Goal: Information Seeking & Learning: Learn about a topic

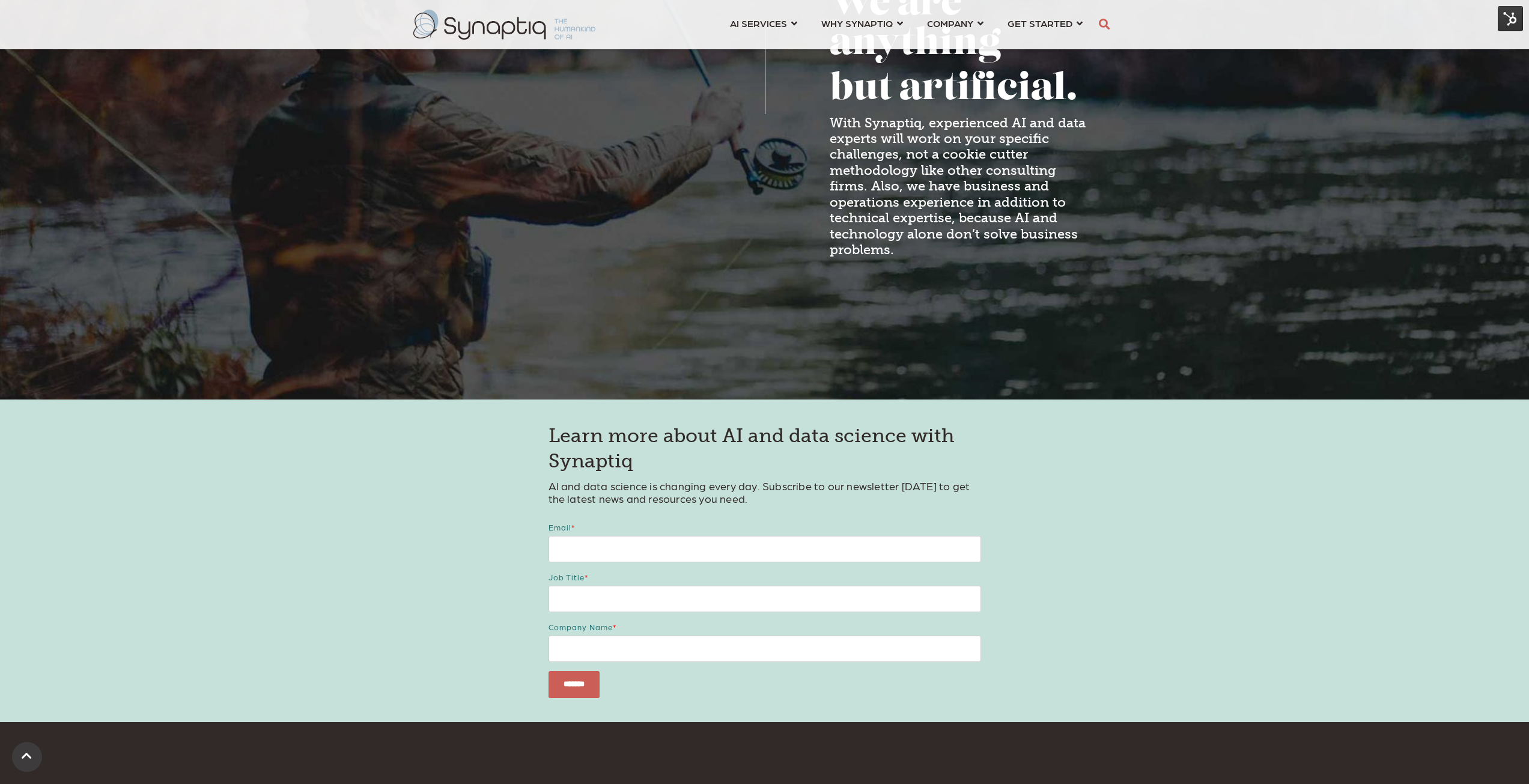
scroll to position [1534, 0]
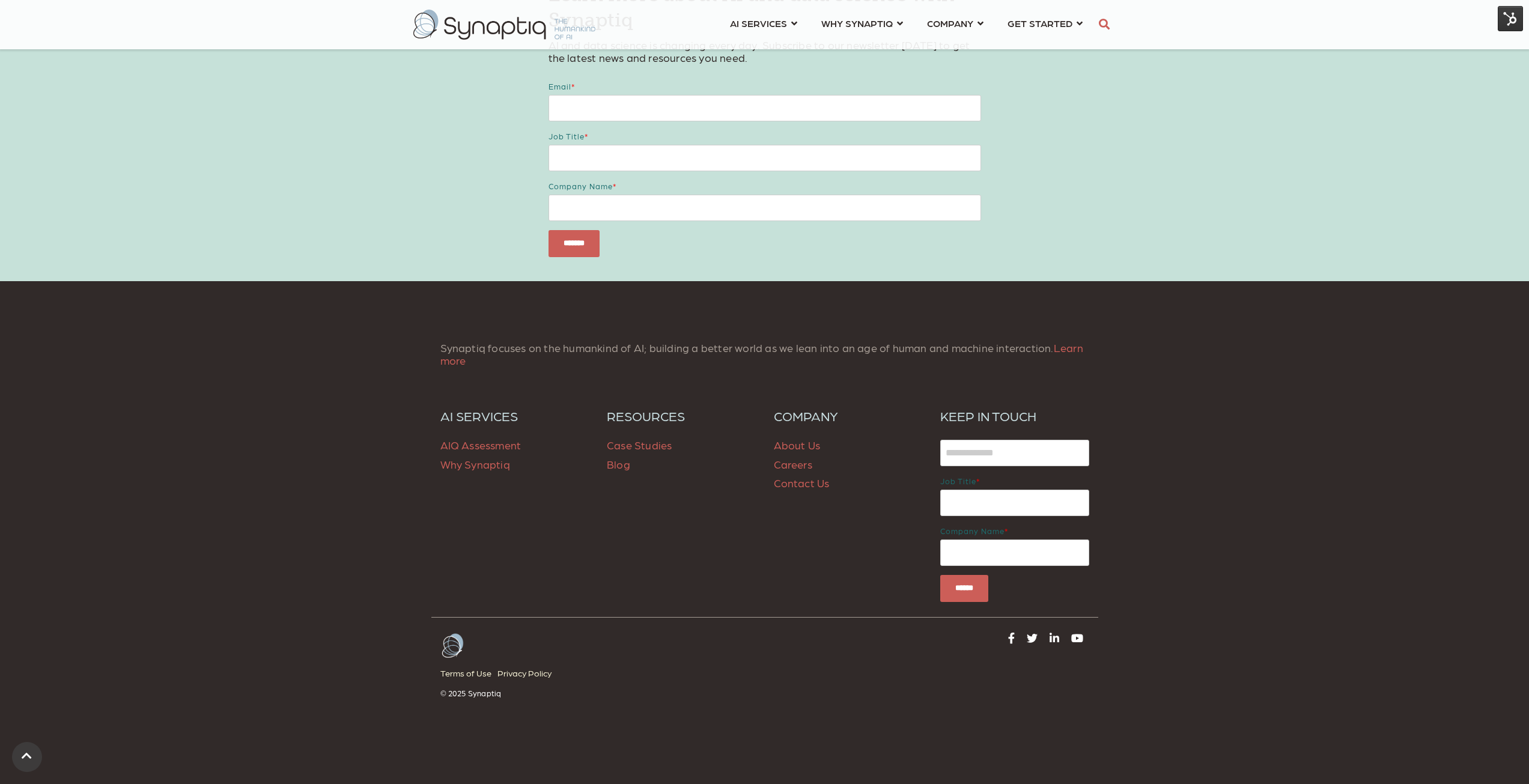
click at [651, 441] on span "Case Studies" at bounding box center [639, 445] width 65 height 13
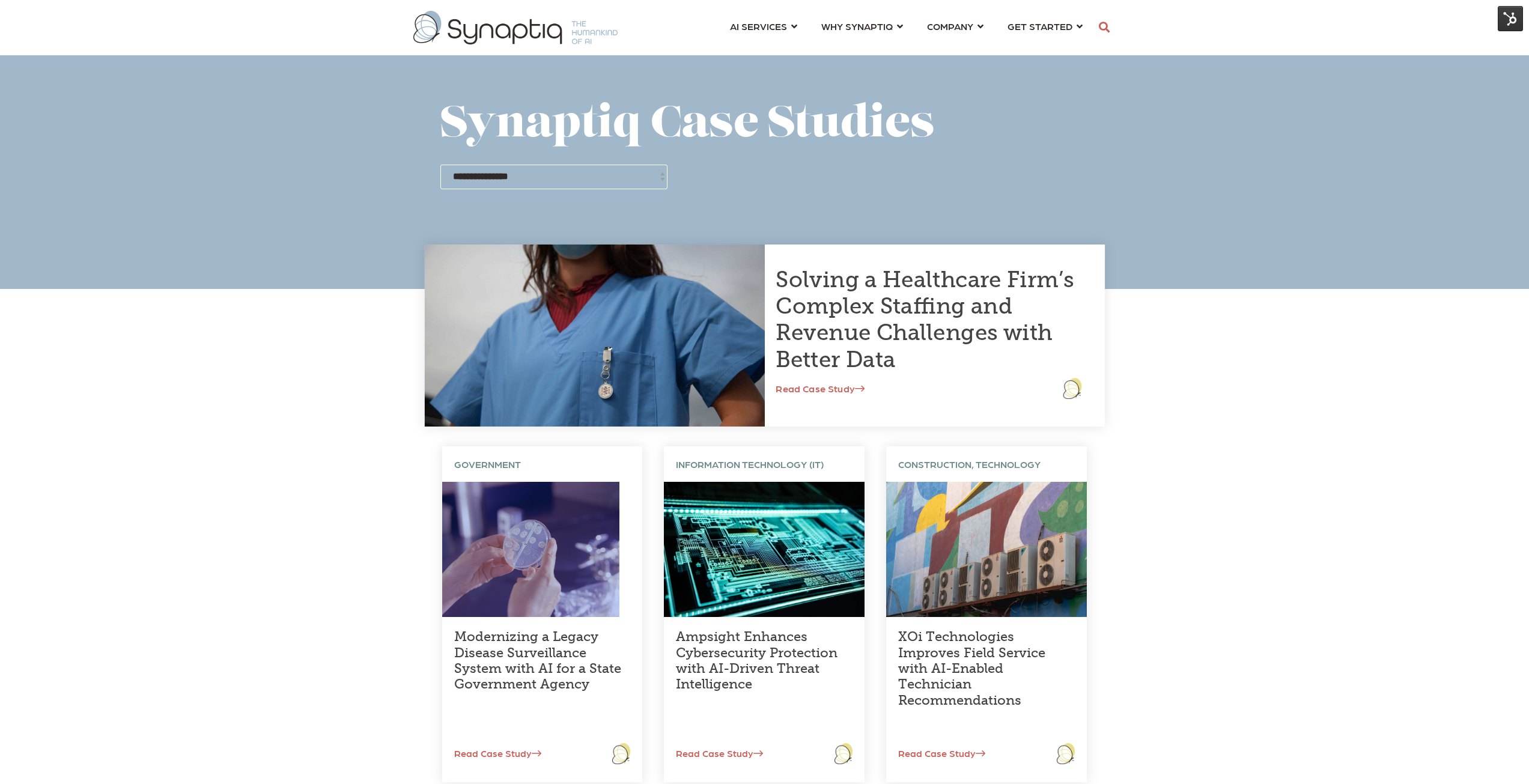
click at [875, 277] on link "Solving a Healthcare Firm’s Complex Staffing and Revenue Challenges with Better…" at bounding box center [925, 319] width 298 height 106
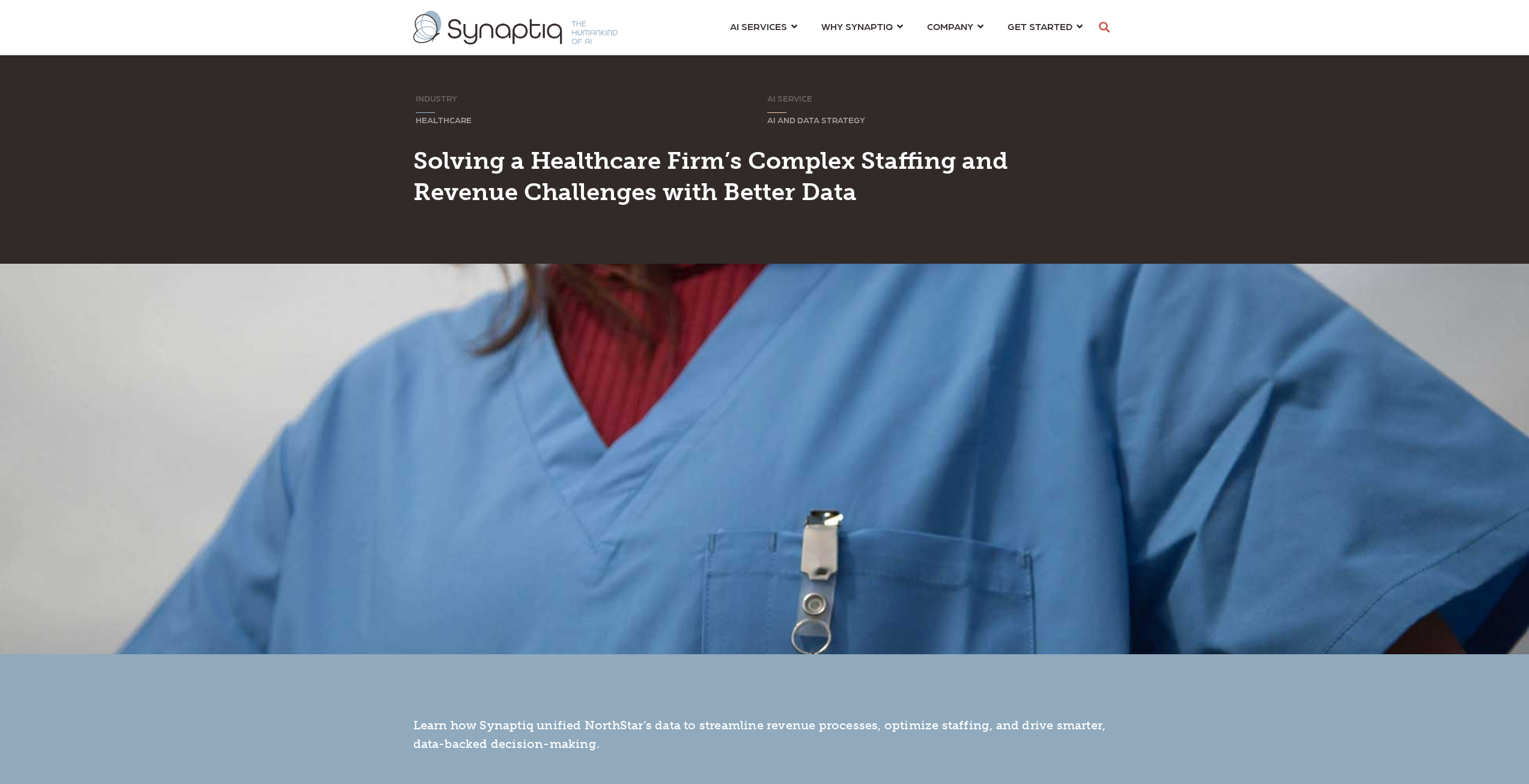
scroll to position [0, 5]
click at [1506, 22] on img at bounding box center [1510, 18] width 25 height 25
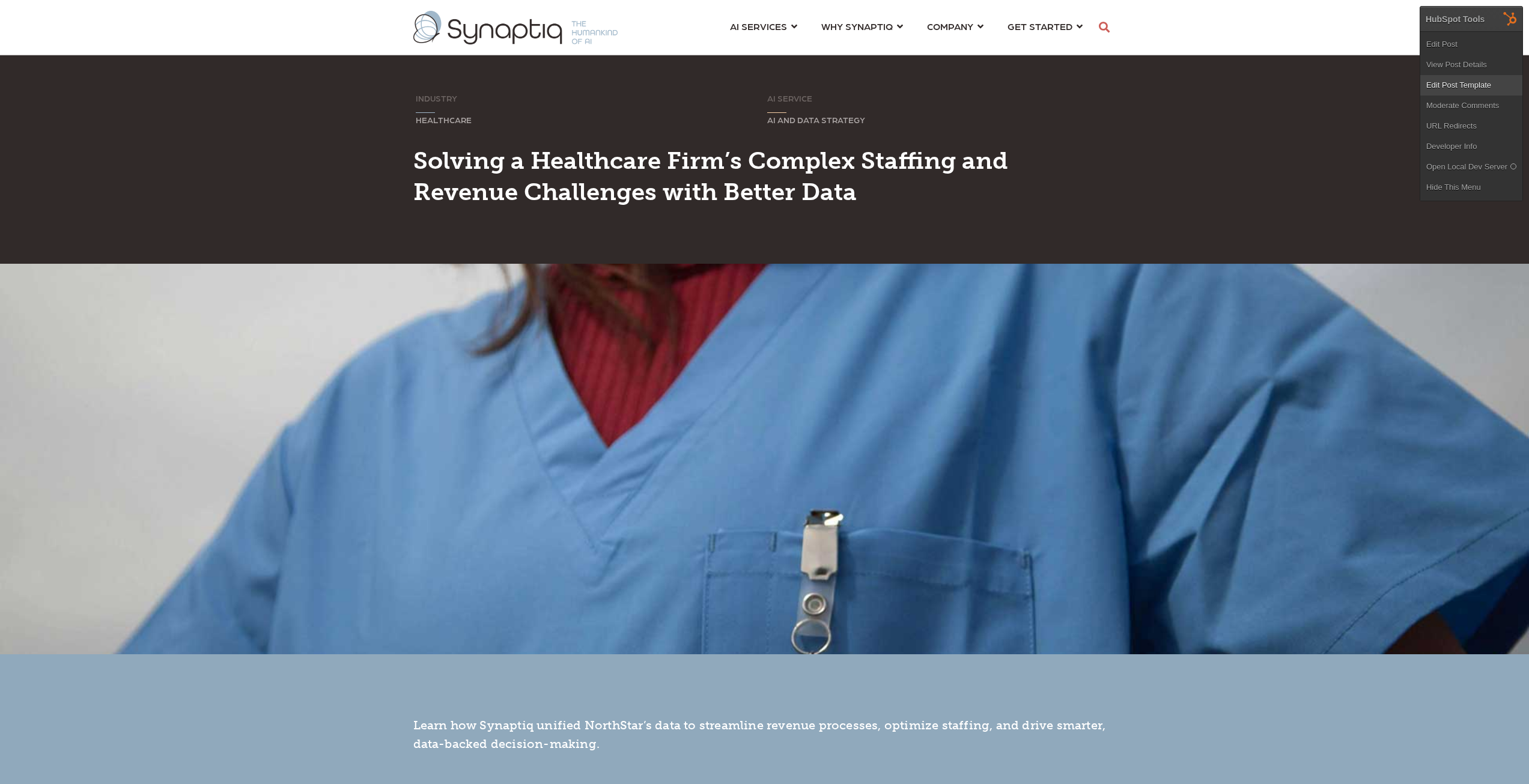
click at [1459, 83] on link "Edit Post Template" at bounding box center [1471, 85] width 102 height 21
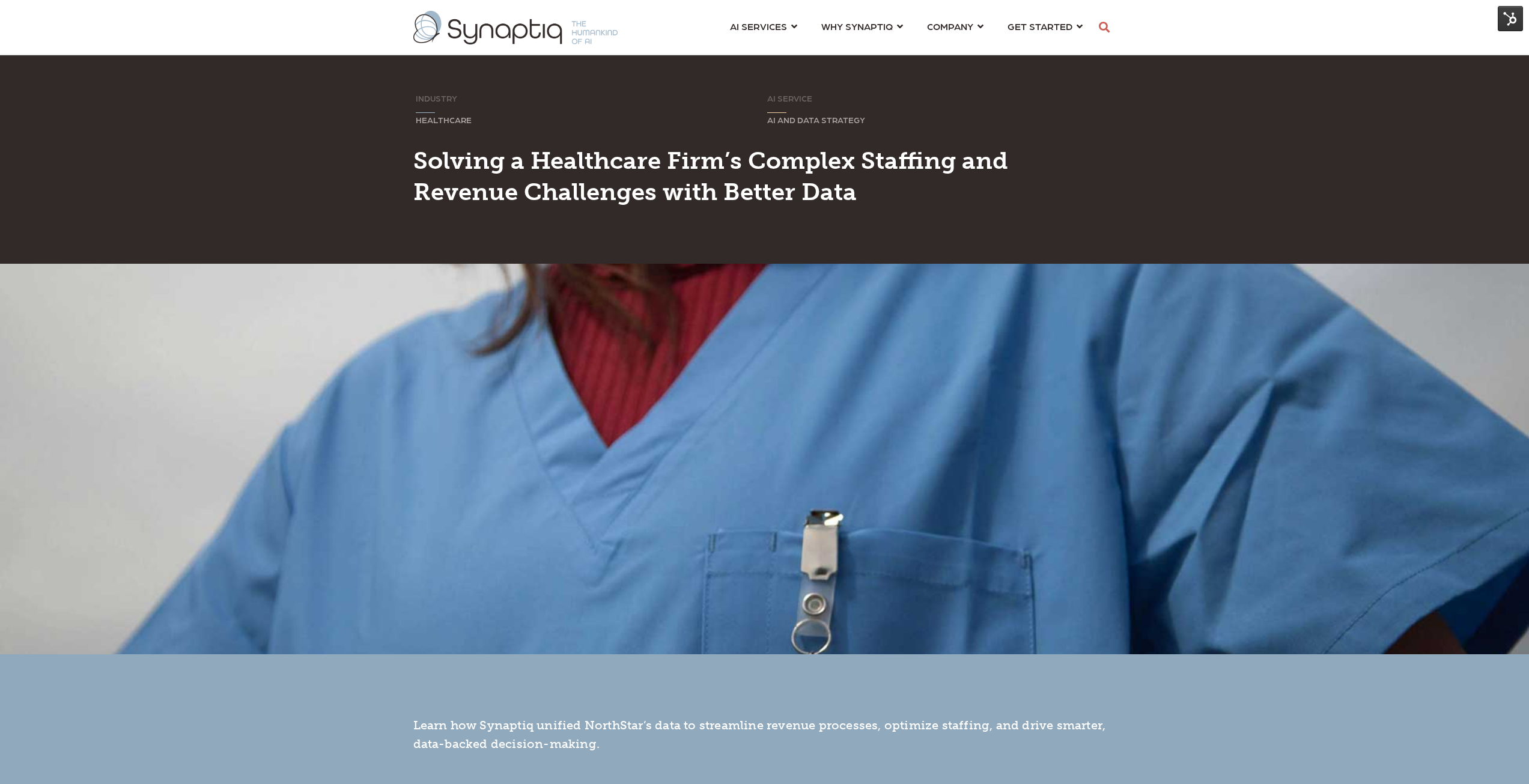
click at [1515, 18] on img at bounding box center [1510, 18] width 25 height 25
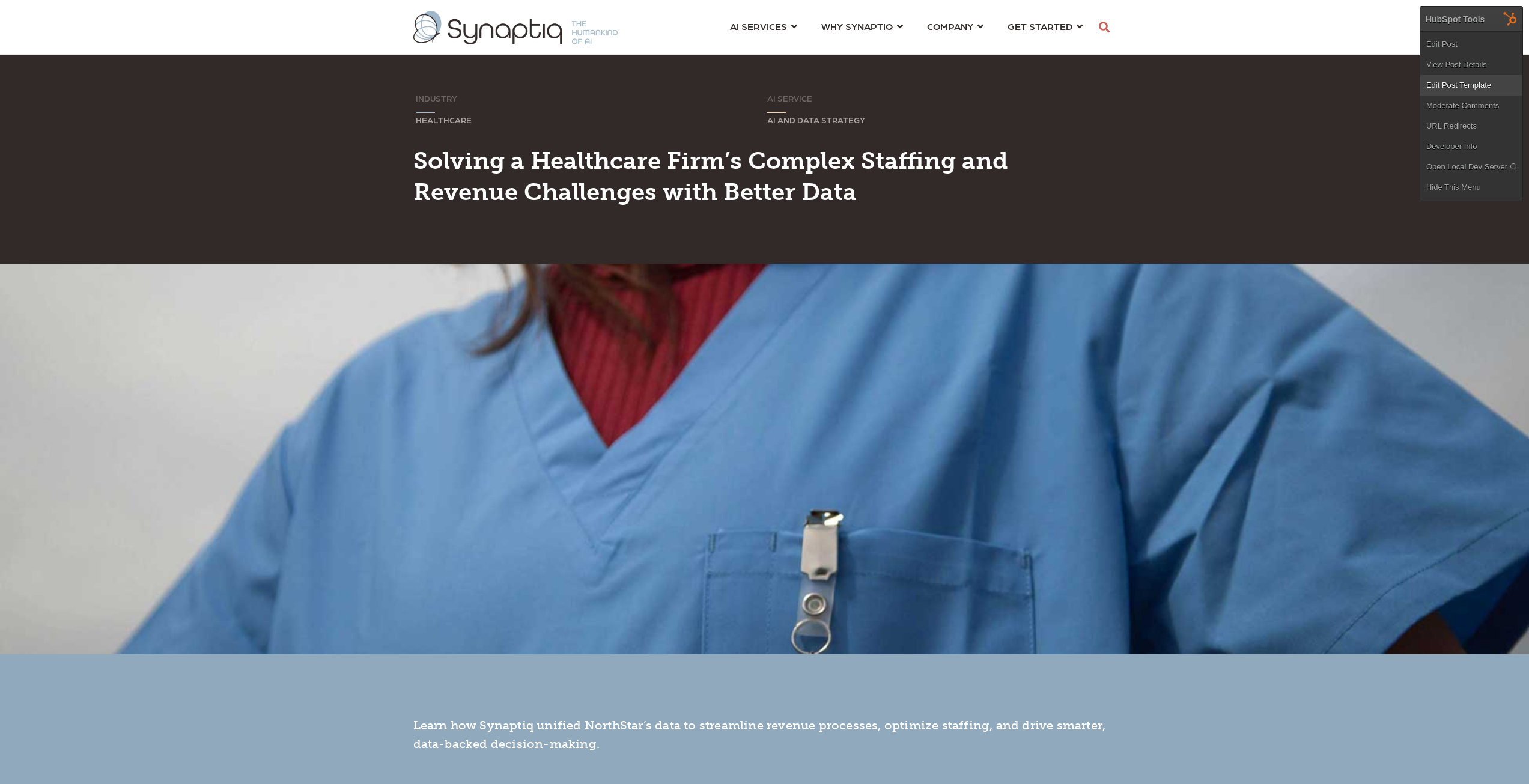
click at [1465, 83] on link "Edit Post Template" at bounding box center [1471, 85] width 102 height 21
